Goal: Task Accomplishment & Management: Use online tool/utility

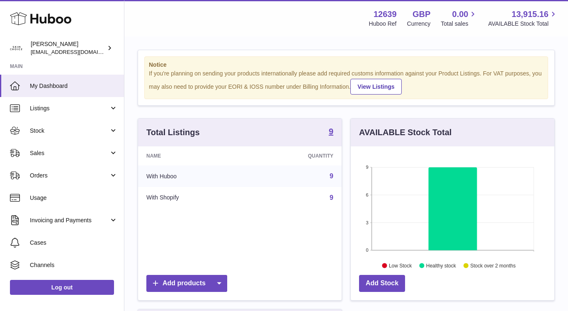
scroll to position [129, 204]
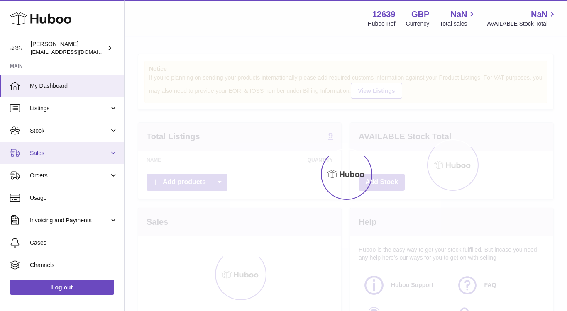
click at [79, 156] on span "Sales" at bounding box center [69, 153] width 79 height 8
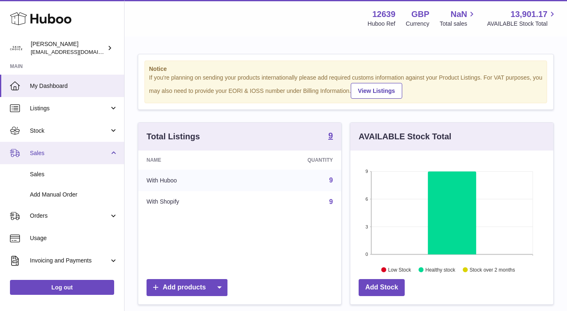
scroll to position [129, 203]
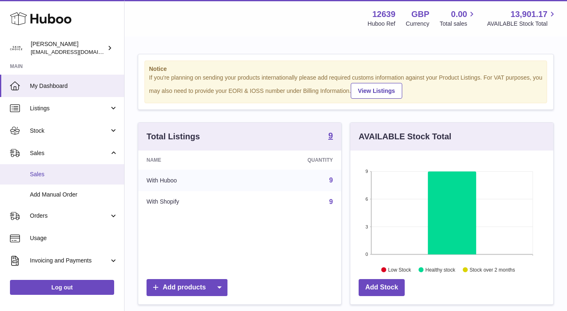
click at [66, 169] on link "Sales" at bounding box center [62, 174] width 124 height 20
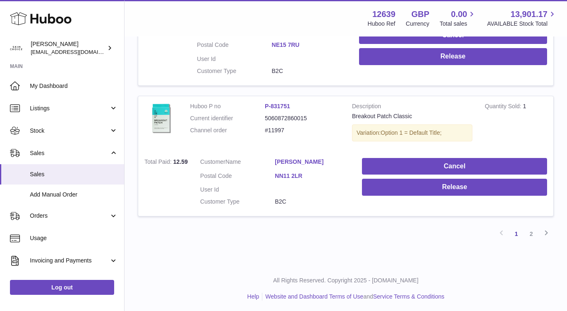
scroll to position [1279, 0]
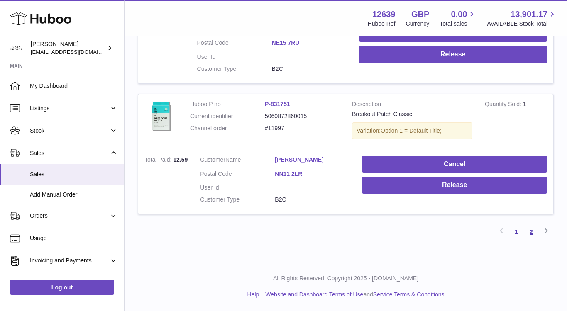
click at [528, 229] on link "2" at bounding box center [531, 231] width 15 height 15
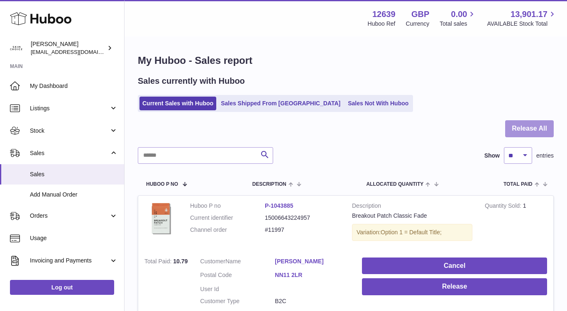
click at [545, 124] on button "Release All" at bounding box center [529, 128] width 49 height 17
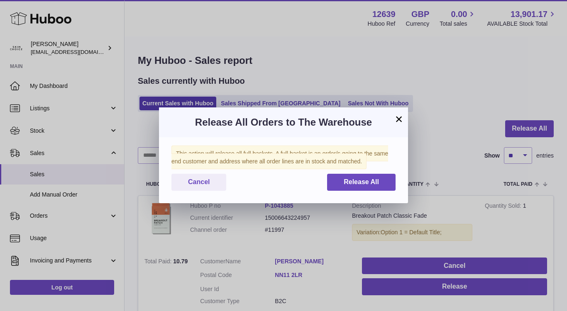
click at [376, 172] on div "This action will release all full baskets. A full basket is an order/s going to…" at bounding box center [283, 170] width 249 height 66
click at [376, 179] on span "Release All" at bounding box center [361, 181] width 35 height 7
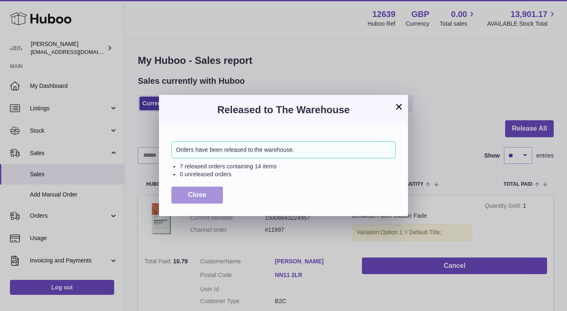
click at [220, 190] on button "Close" at bounding box center [196, 195] width 51 height 17
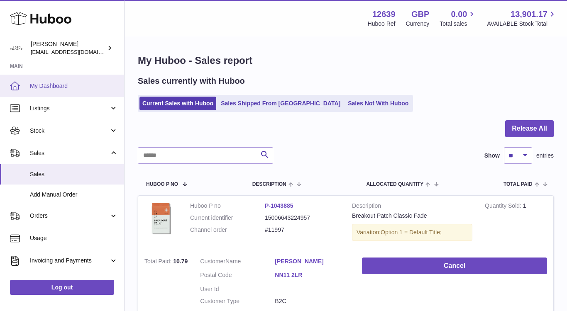
click at [59, 81] on link "My Dashboard" at bounding box center [62, 86] width 124 height 22
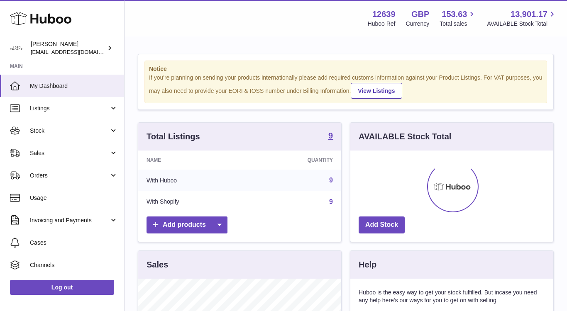
scroll to position [129, 203]
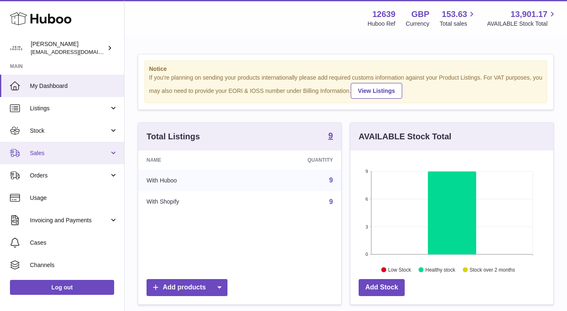
click at [69, 154] on span "Sales" at bounding box center [69, 153] width 79 height 8
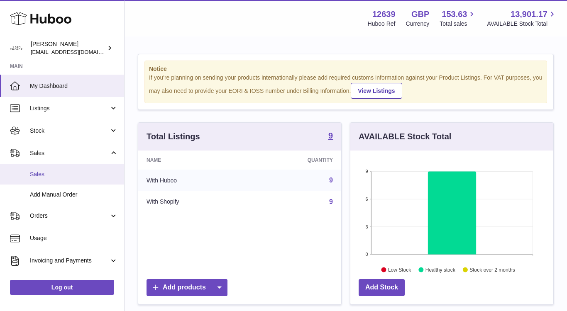
click at [63, 166] on link "Sales" at bounding box center [62, 174] width 124 height 20
